Goal: Task Accomplishment & Management: Manage account settings

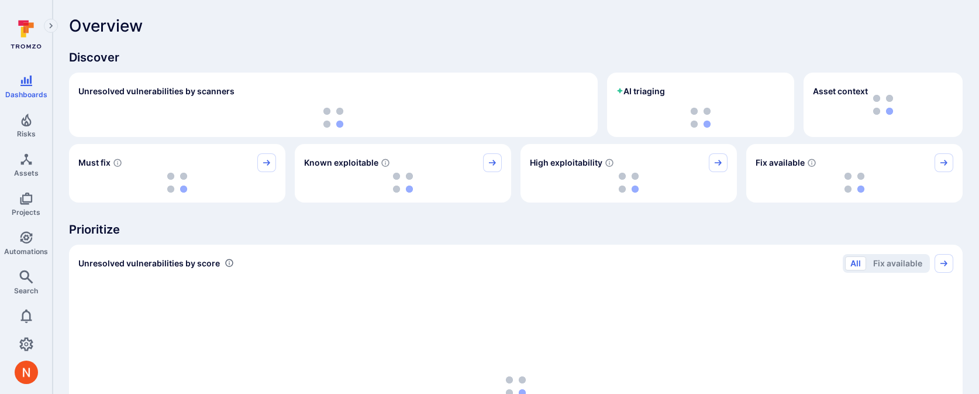
click at [20, 222] on div "Dashboards Risks Assets Projects Automations Search" at bounding box center [26, 186] width 52 height 235
click at [20, 212] on span "Projects" at bounding box center [26, 212] width 29 height 9
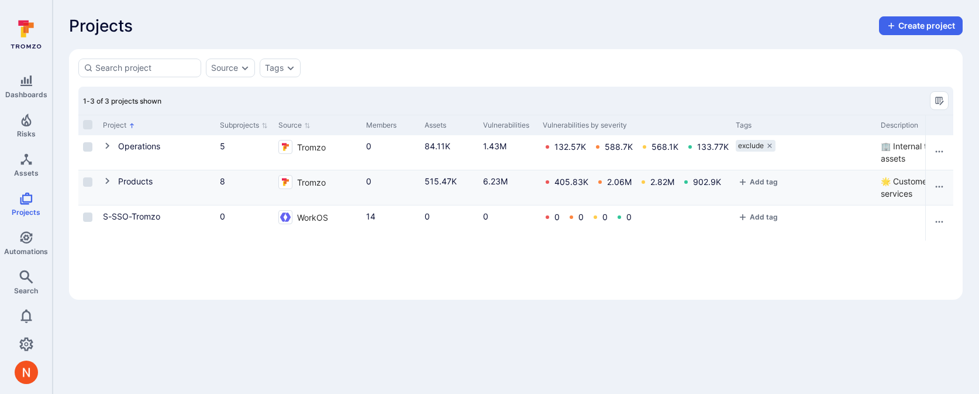
click at [105, 177] on icon "Cell for Project" at bounding box center [107, 180] width 9 height 9
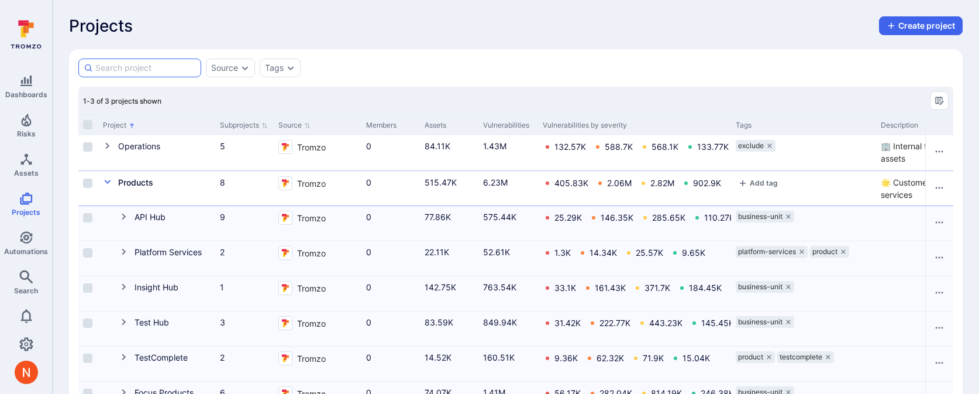
click at [139, 70] on input at bounding box center [145, 68] width 101 height 12
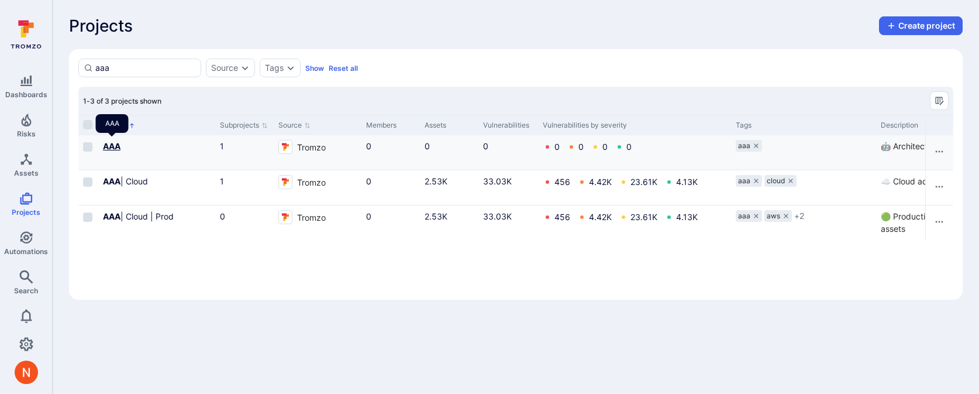
type input "aaa"
click at [111, 146] on b "AAA" at bounding box center [112, 146] width 18 height 10
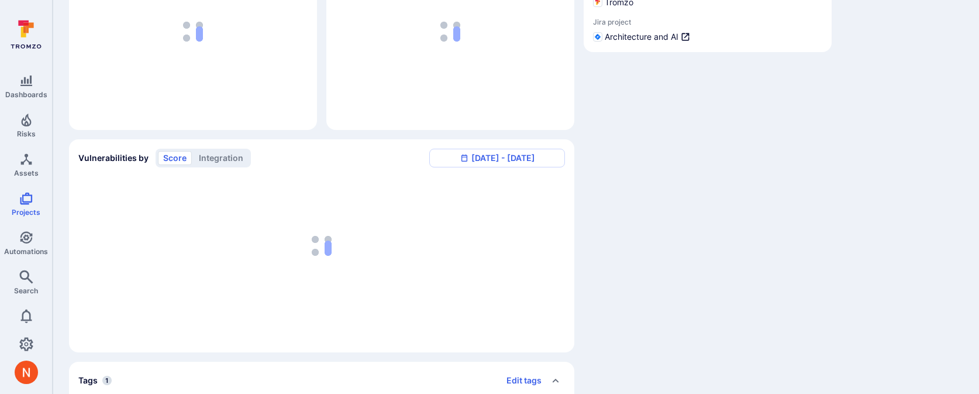
scroll to position [431, 0]
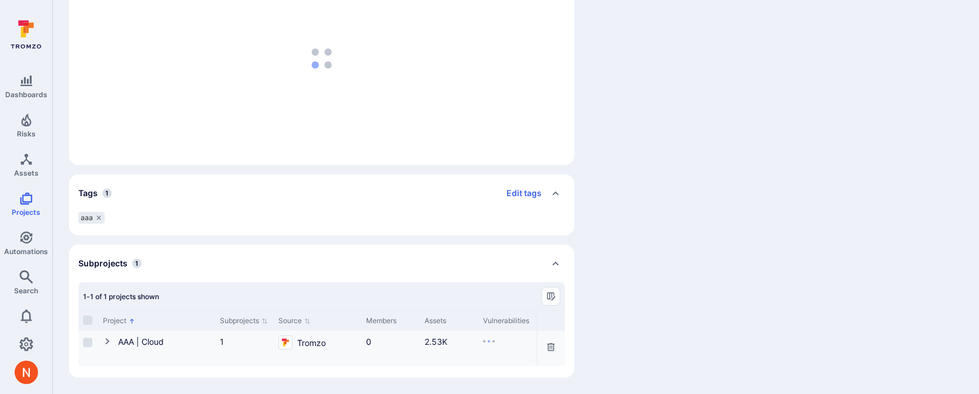
click at [111, 342] on icon "Cell for Project" at bounding box center [107, 340] width 9 height 9
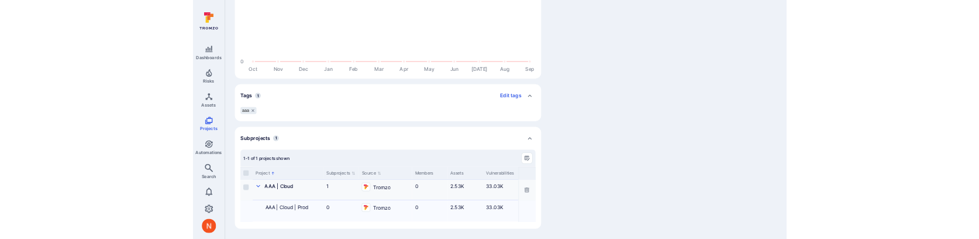
scroll to position [0, 0]
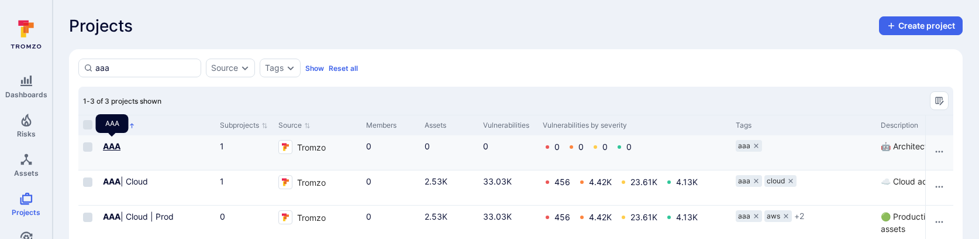
click at [113, 149] on b "AAA" at bounding box center [112, 146] width 18 height 10
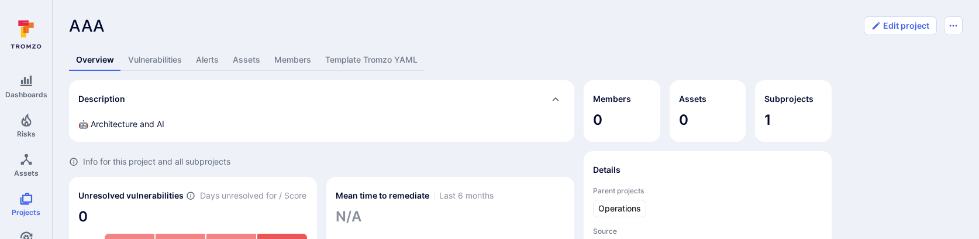
click at [241, 60] on link "Assets" at bounding box center [247, 60] width 42 height 22
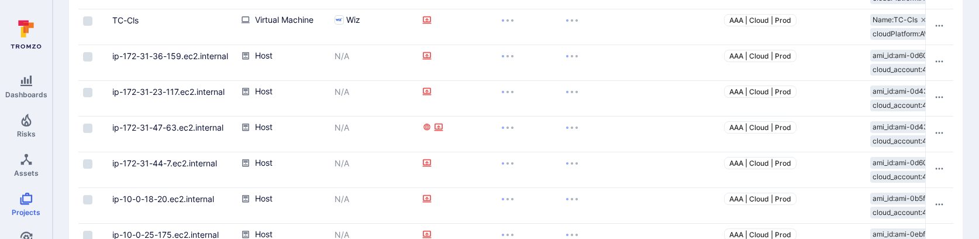
scroll to position [179, 0]
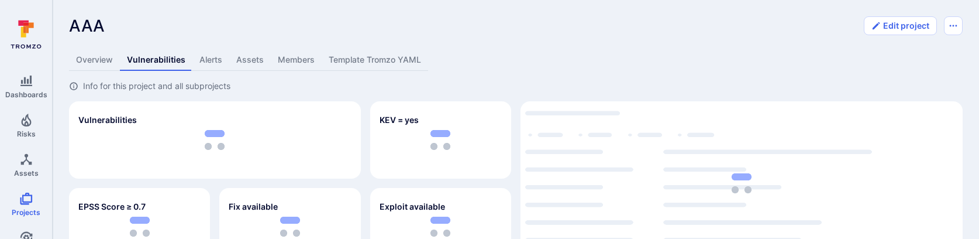
click at [149, 63] on link "Vulnerabilities" at bounding box center [156, 60] width 73 height 22
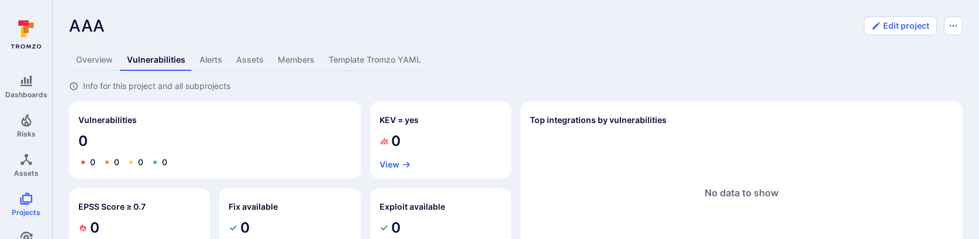
click at [94, 63] on link "Overview" at bounding box center [94, 60] width 51 height 22
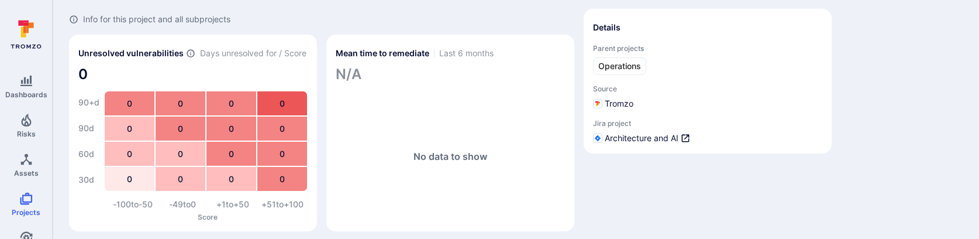
scroll to position [145, 0]
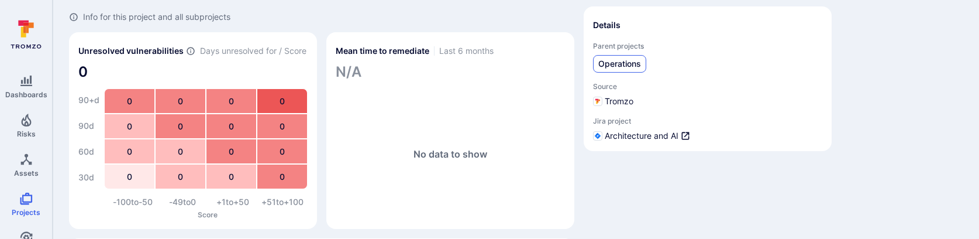
click at [621, 61] on span "Operations" at bounding box center [620, 64] width 43 height 12
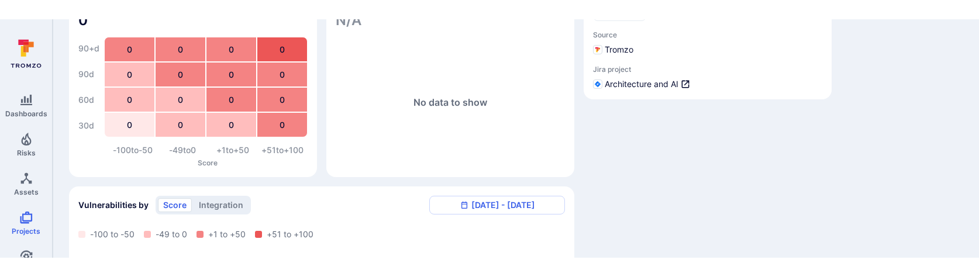
scroll to position [218, 0]
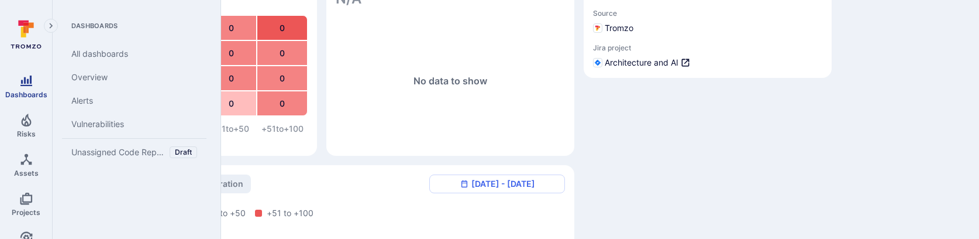
click at [25, 85] on icon "Dashboards" at bounding box center [26, 80] width 12 height 11
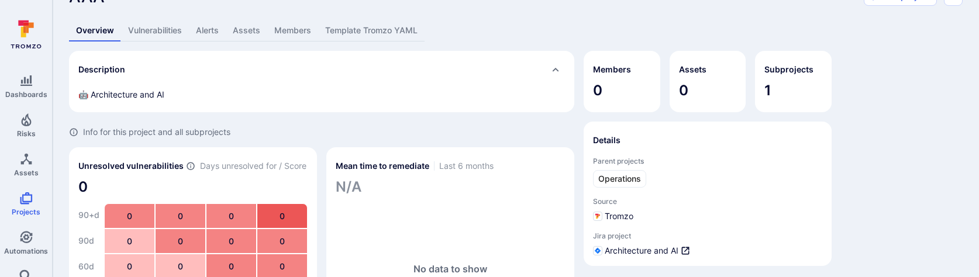
scroll to position [0, 0]
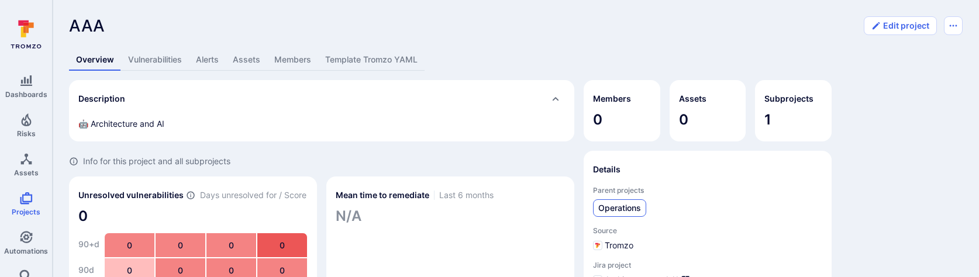
click at [625, 204] on span "Operations" at bounding box center [620, 208] width 43 height 12
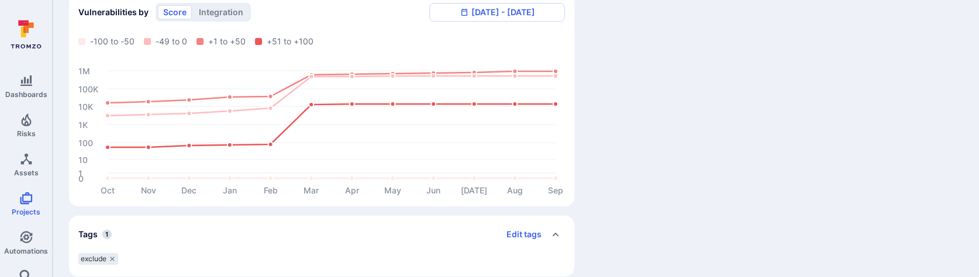
scroll to position [687, 0]
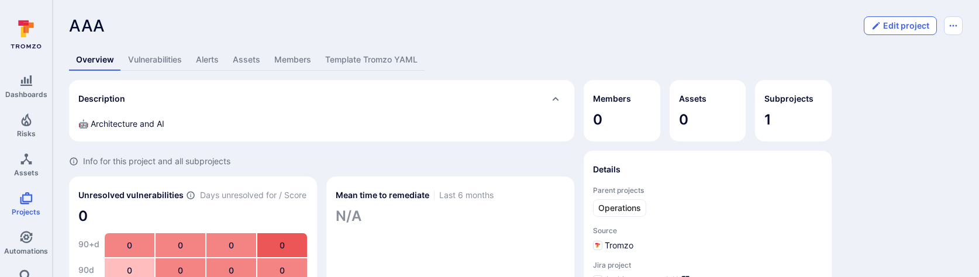
click at [899, 33] on button "Edit project" at bounding box center [900, 25] width 73 height 19
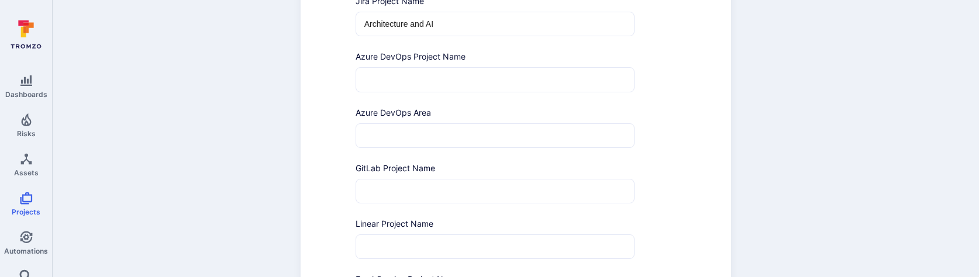
scroll to position [687, 0]
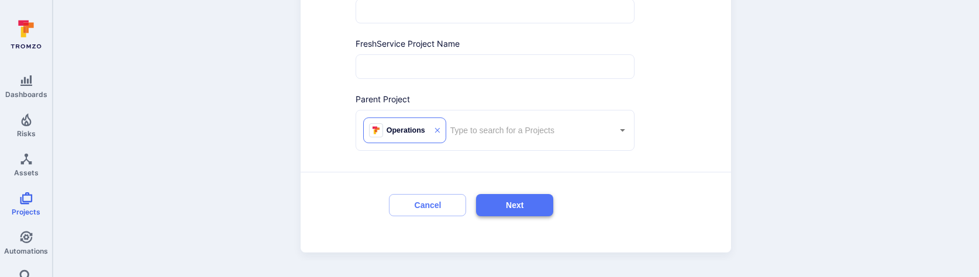
click at [493, 201] on button "Next" at bounding box center [514, 205] width 77 height 23
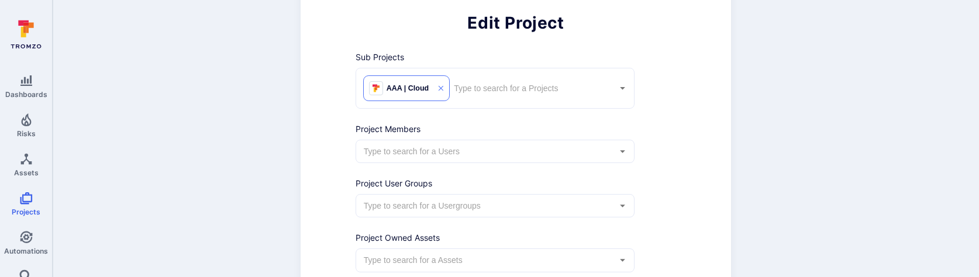
scroll to position [35, 0]
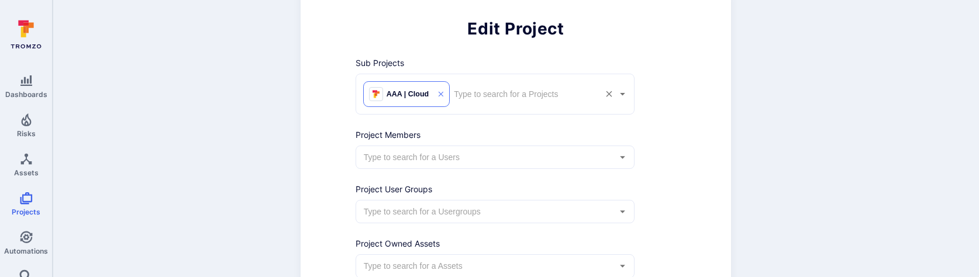
click at [441, 93] on icon at bounding box center [441, 94] width 6 height 15
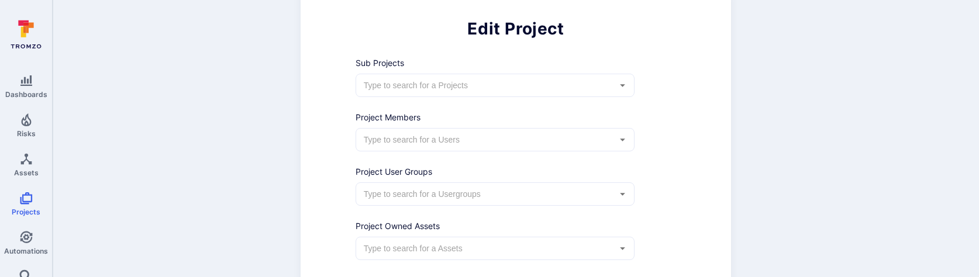
click at [439, 94] on div "​" at bounding box center [496, 85] width 280 height 23
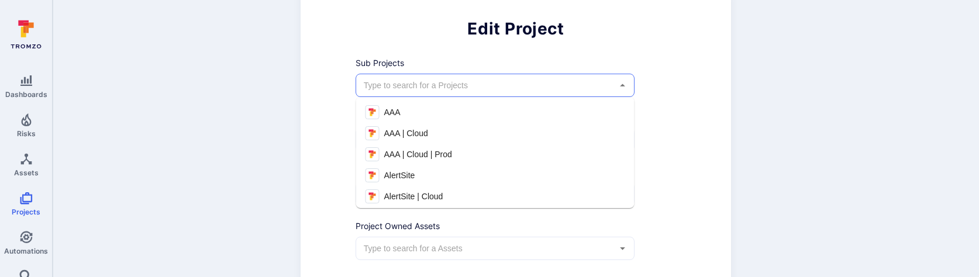
click at [414, 132] on span "AAA | Cloud" at bounding box center [406, 134] width 44 height 12
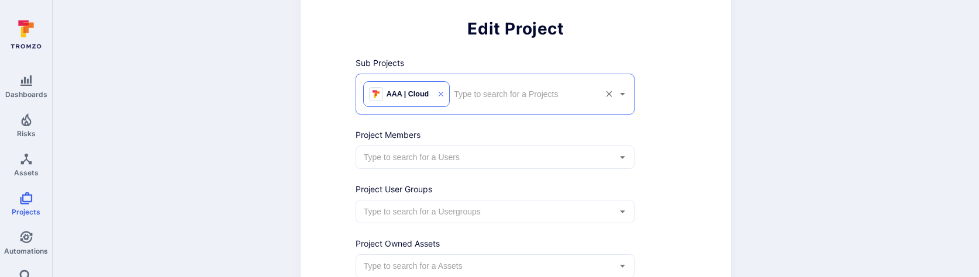
scroll to position [162, 0]
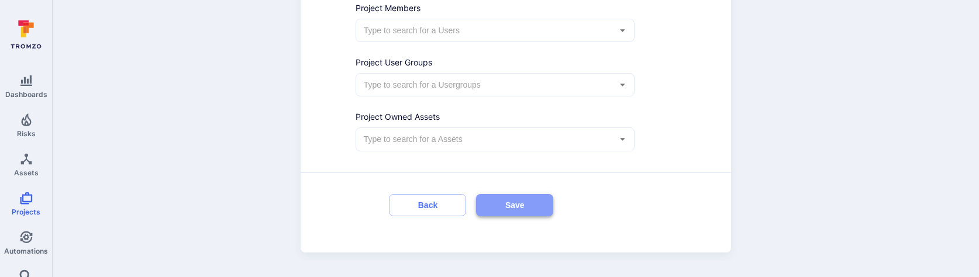
click at [482, 200] on button "Save" at bounding box center [514, 205] width 77 height 23
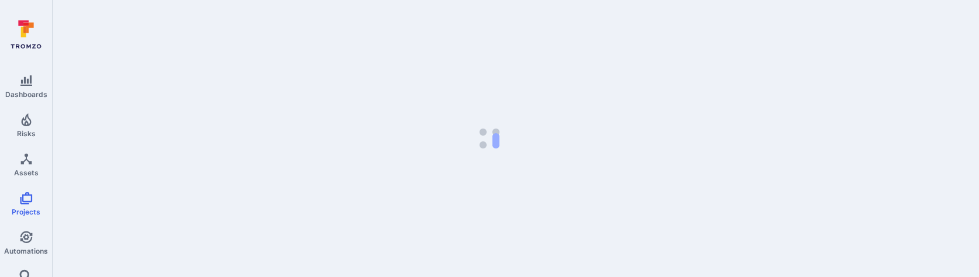
scroll to position [0, 0]
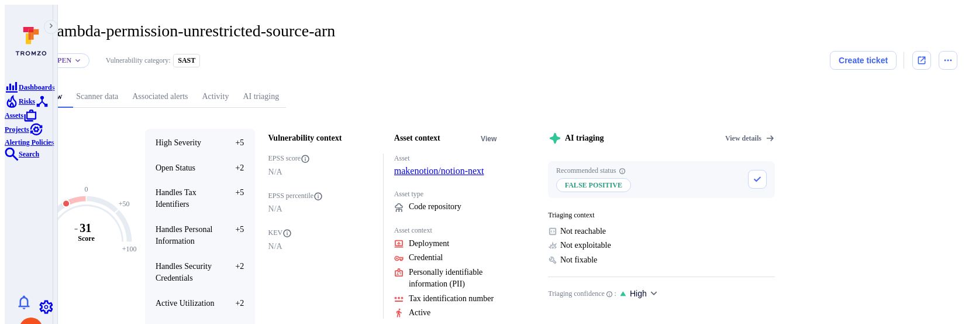
click at [286, 97] on link "AI triaging" at bounding box center [261, 97] width 50 height 22
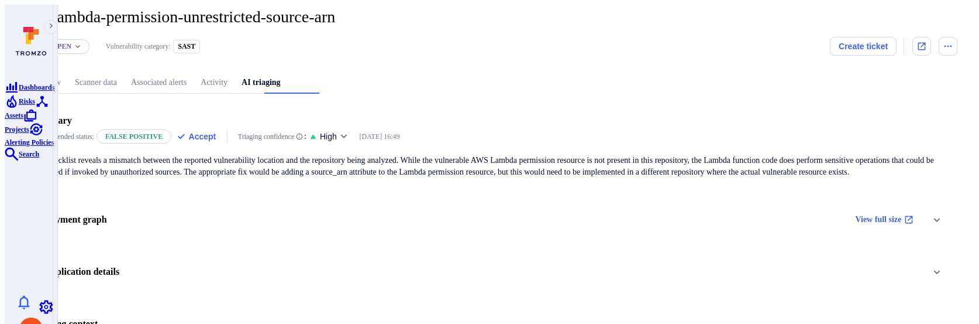
scroll to position [75, 0]
